Goal: Use online tool/utility: Utilize a website feature to perform a specific function

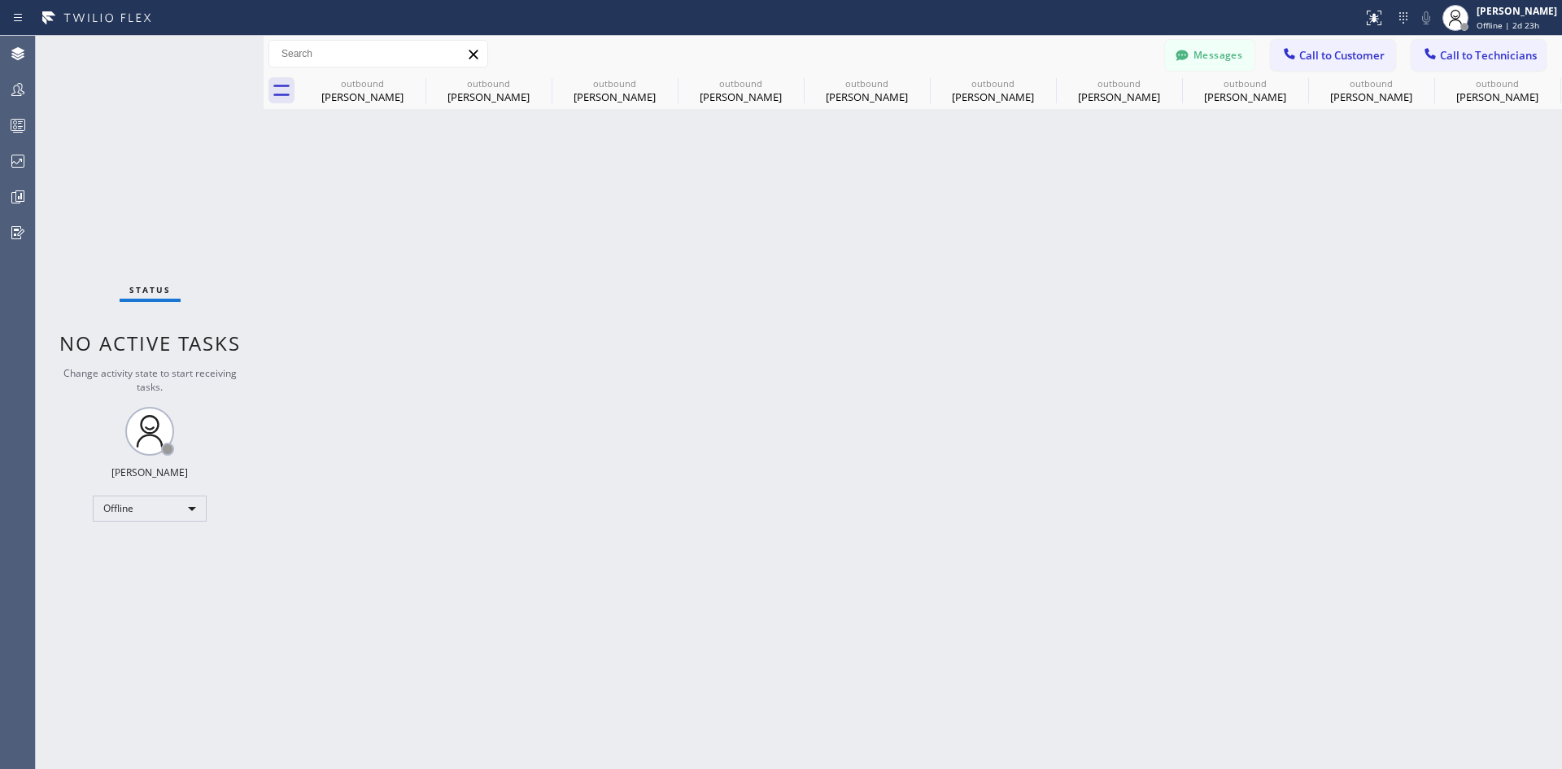
type input "[PHONE_NUMBER]"
click at [34, 52] on div at bounding box center [18, 54] width 36 height 20
click at [281, 85] on icon at bounding box center [282, 90] width 26 height 26
click at [417, 81] on icon at bounding box center [415, 83] width 15 height 15
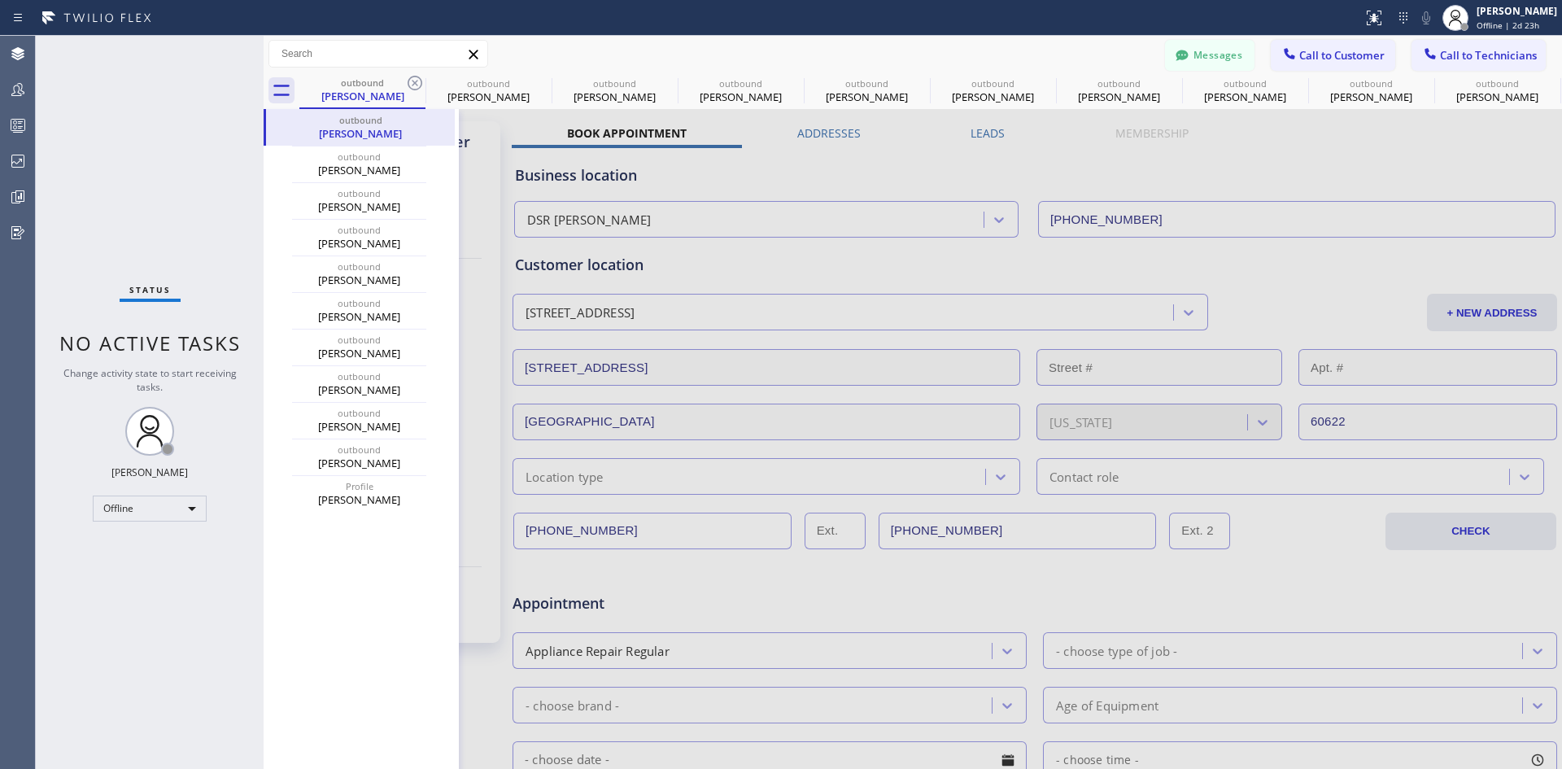
click at [417, 81] on icon at bounding box center [415, 83] width 15 height 15
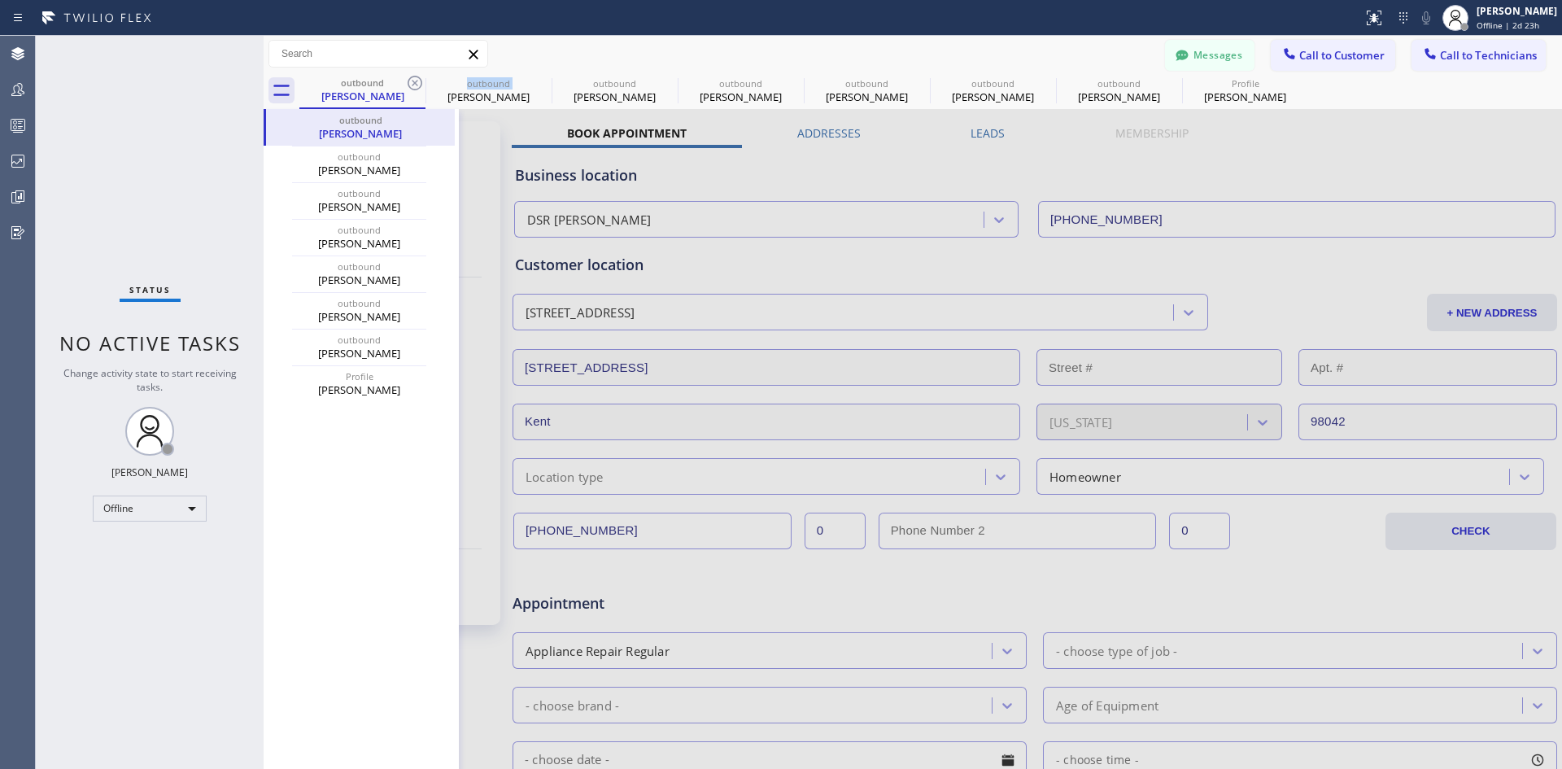
click at [417, 81] on icon at bounding box center [415, 83] width 15 height 15
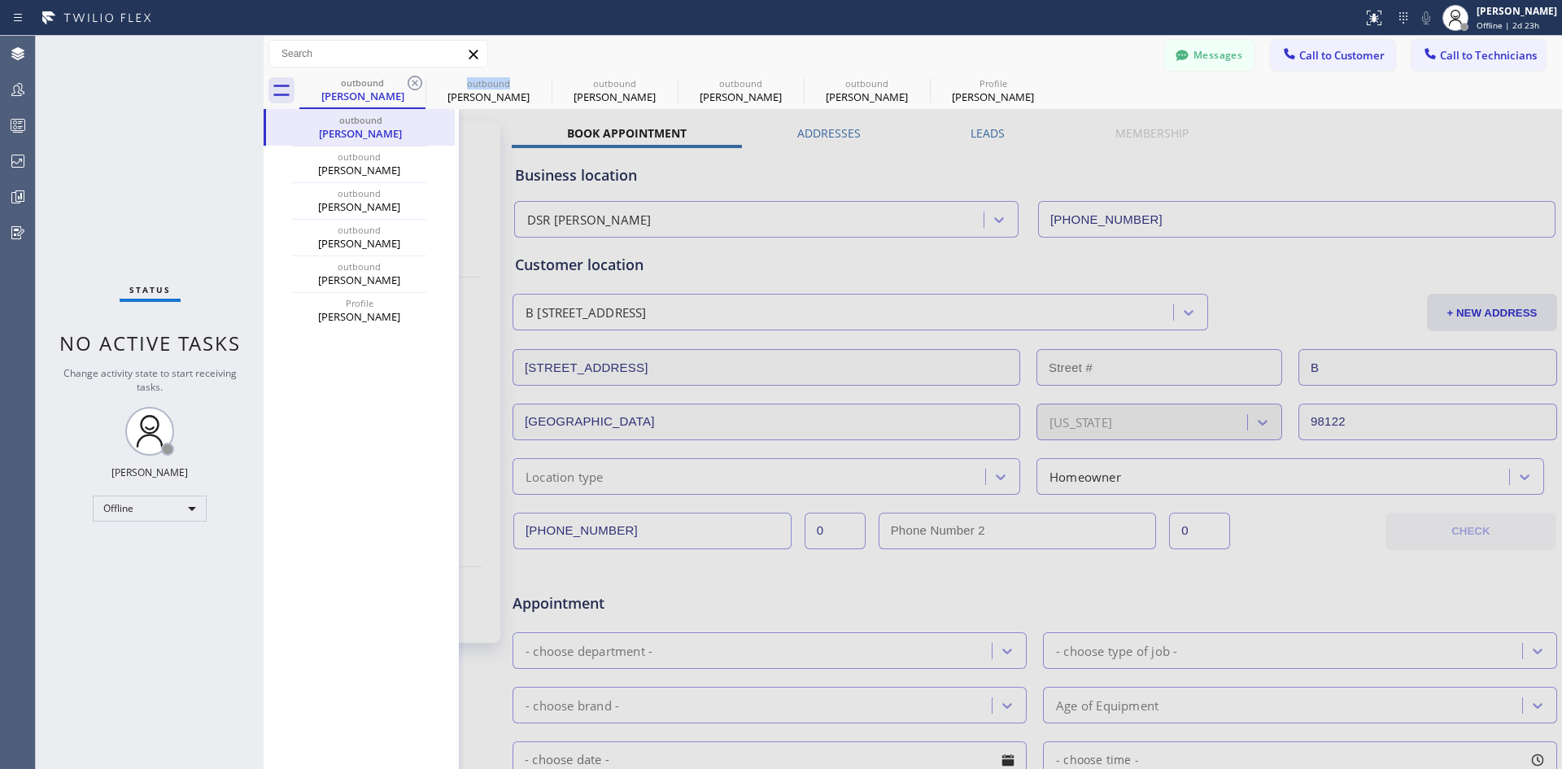
click at [417, 81] on icon at bounding box center [415, 83] width 15 height 15
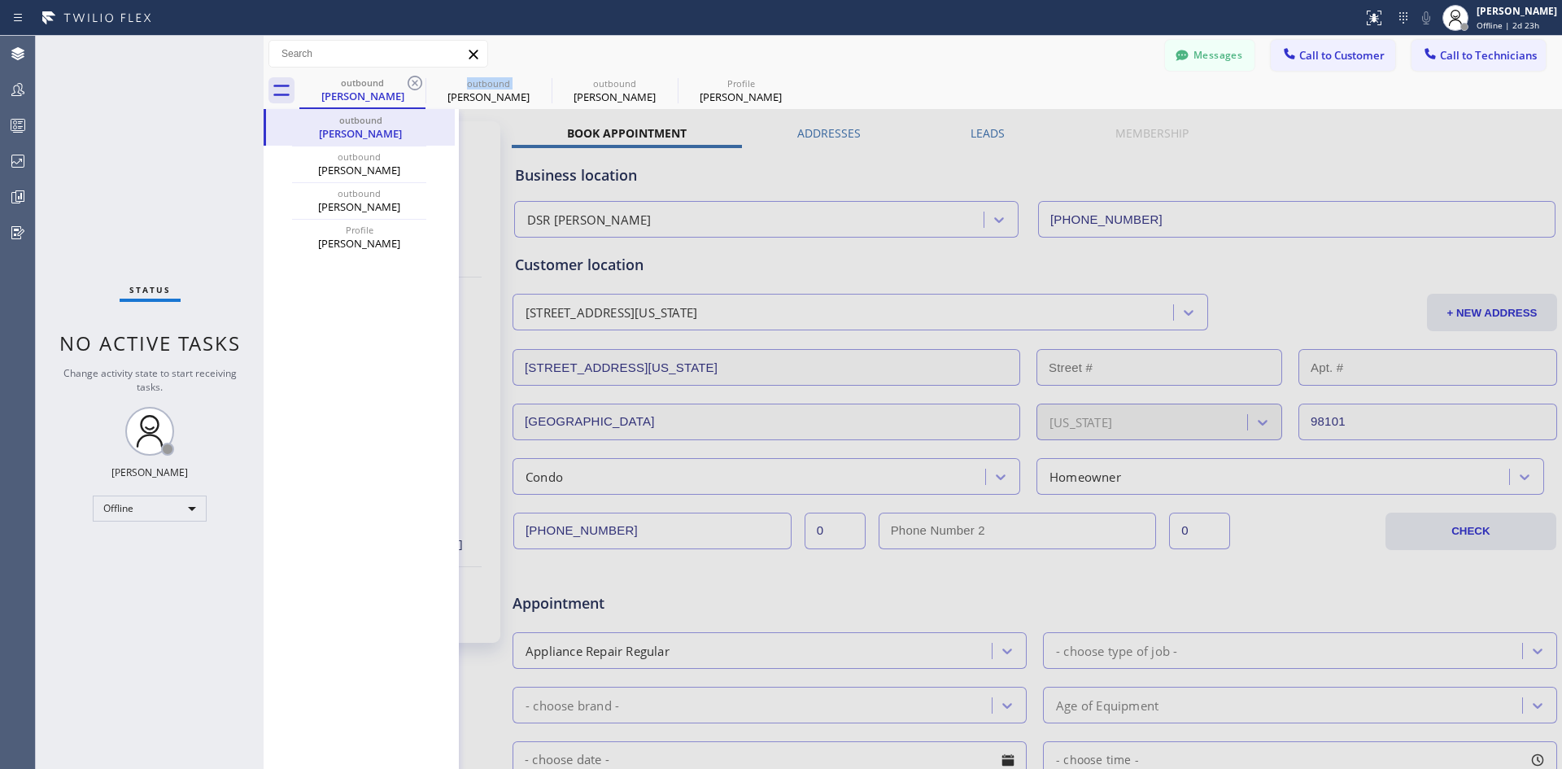
click at [417, 81] on icon at bounding box center [415, 83] width 15 height 15
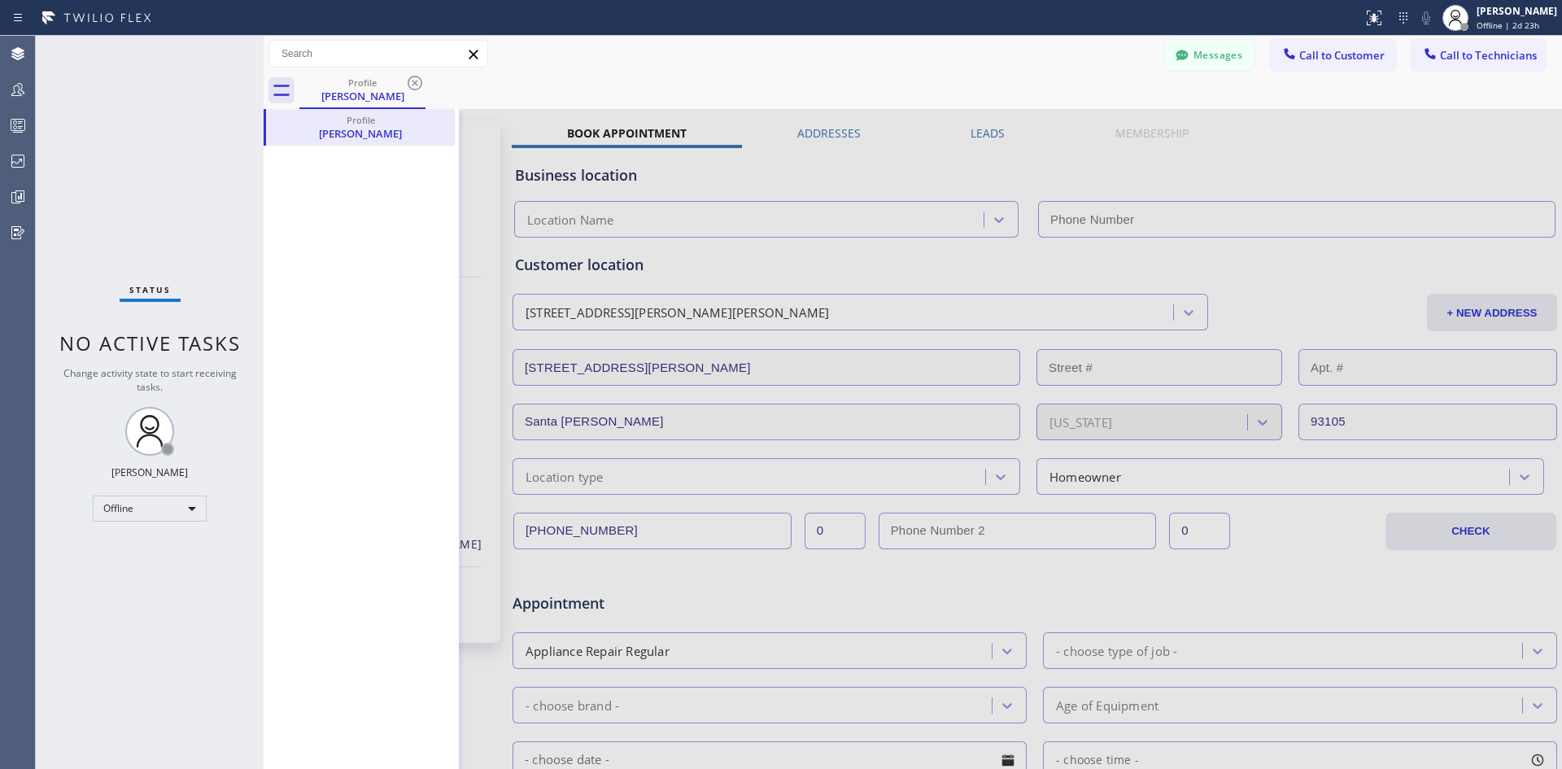
click at [417, 81] on icon at bounding box center [415, 83] width 15 height 15
